Goal: Navigation & Orientation: Find specific page/section

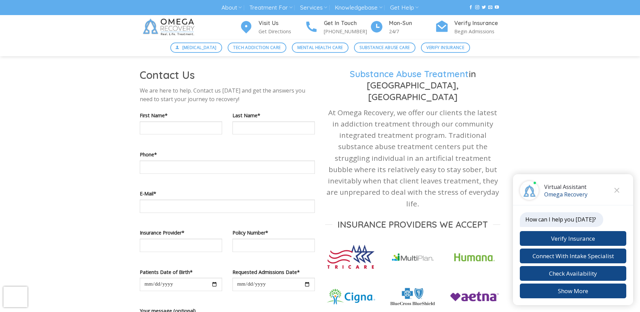
scroll to position [412, 0]
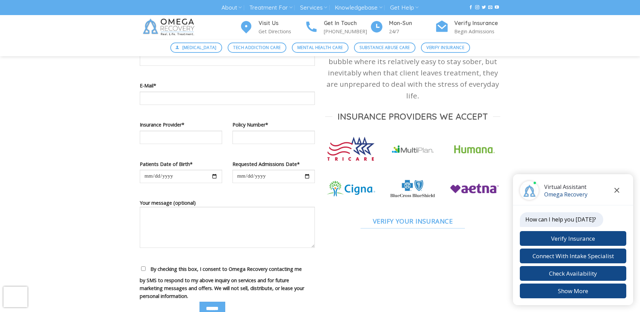
click at [617, 190] on icon "Close chat" at bounding box center [616, 190] width 5 height 5
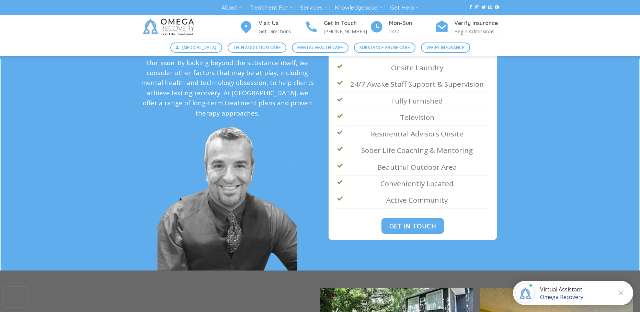
scroll to position [1304, 0]
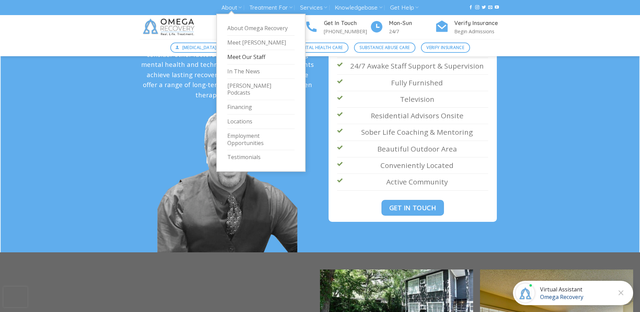
click at [234, 58] on link "Meet Our Staff" at bounding box center [260, 57] width 67 height 14
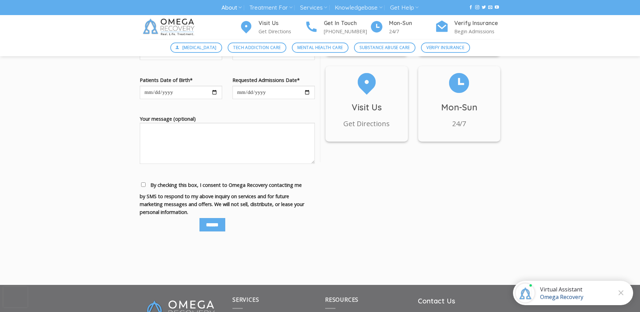
scroll to position [3227, 0]
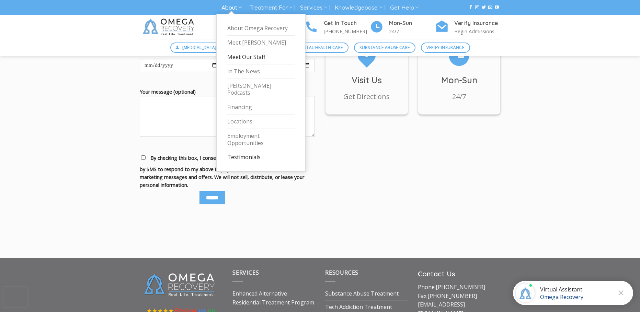
click at [235, 152] on link "Testimonials" at bounding box center [260, 157] width 67 height 14
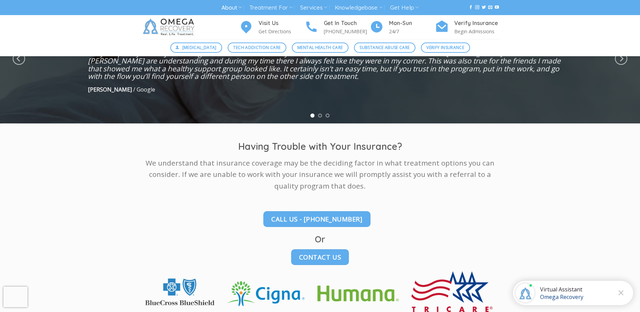
scroll to position [132, 0]
